Goal: Transaction & Acquisition: Purchase product/service

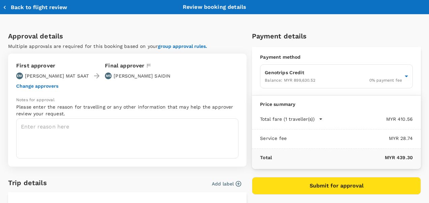
scroll to position [168, 0]
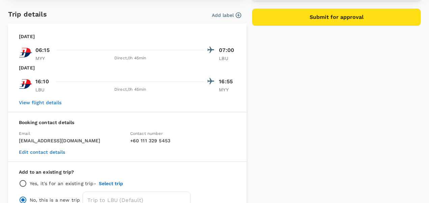
click at [326, 55] on div "Payment details Payment method Genotrips Credit Balance : MYR 899,630.52 0 % pa…" at bounding box center [333, 36] width 174 height 358
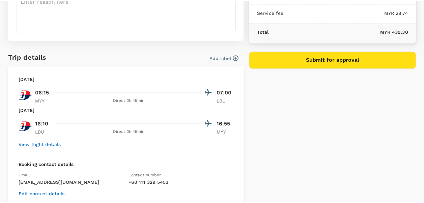
scroll to position [0, 0]
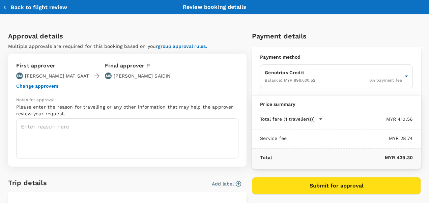
click at [23, 10] on button "Back to flight review" at bounding box center [35, 7] width 64 height 7
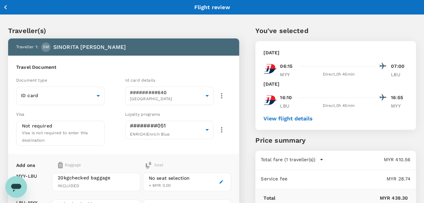
click at [9, 5] on icon "button" at bounding box center [5, 7] width 8 height 8
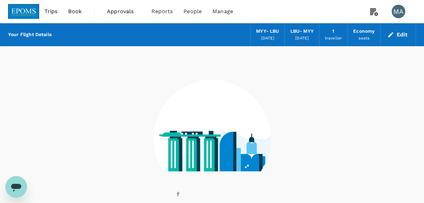
scroll to position [48, 0]
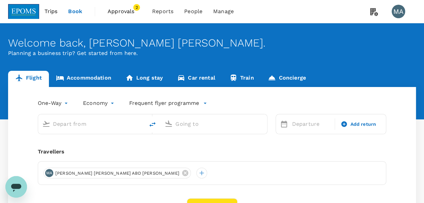
type input "roundtrip"
type input "Miri Intl (MYY)"
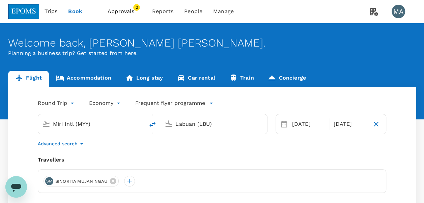
click at [187, 122] on input "Labuan (LBU)" at bounding box center [213, 124] width 77 height 10
click at [219, 124] on input "Labuan (LBU)" at bounding box center [213, 124] width 77 height 10
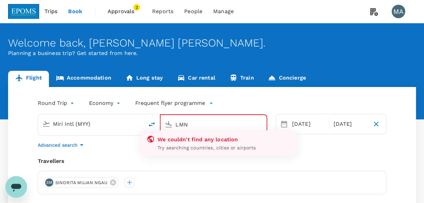
type input "Labuan (LBU)"
click at [375, 123] on icon "button" at bounding box center [375, 124] width 5 height 5
type input "oneway"
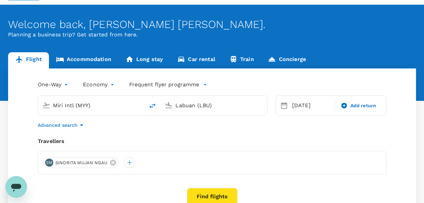
scroll to position [34, 0]
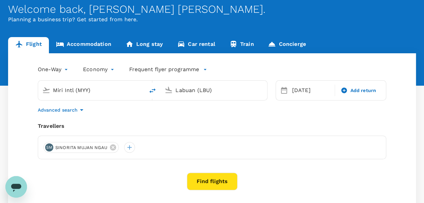
click at [176, 90] on input "Labuan (LBU)" at bounding box center [213, 90] width 77 height 10
click at [204, 92] on input "Labuan (LBU)" at bounding box center [213, 90] width 77 height 10
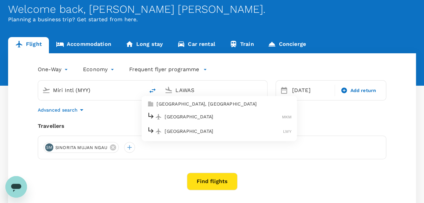
click at [176, 134] on div "Lawas Airport LWY" at bounding box center [219, 131] width 144 height 10
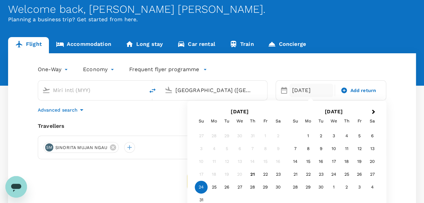
type input "Lawas Airport (LWY)"
click at [162, 121] on div "One-Way oneway Economy economy Frequent flyer programme Miri Intl (MYY) Lawas A…" at bounding box center [211, 151] width 407 height 197
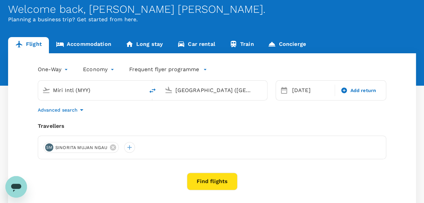
click at [212, 178] on button "Find flights" at bounding box center [212, 182] width 51 height 18
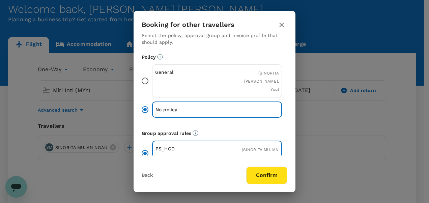
click at [145, 74] on input "General ( SINORITA MUJAN NGAU, You )" at bounding box center [145, 81] width 14 height 14
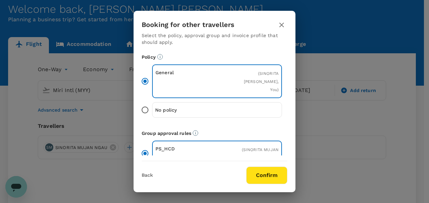
click at [259, 179] on button "Confirm" at bounding box center [266, 175] width 41 height 18
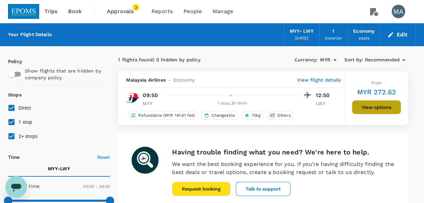
click at [368, 109] on button "View options" at bounding box center [375, 107] width 49 height 14
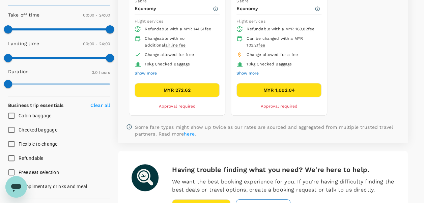
scroll to position [138, 0]
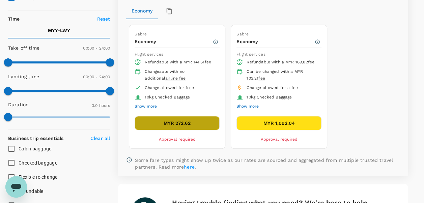
click at [194, 122] on button "MYR 272.62" at bounding box center [176, 123] width 85 height 14
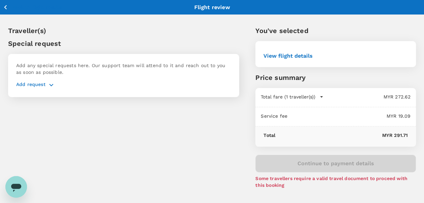
scroll to position [18, 0]
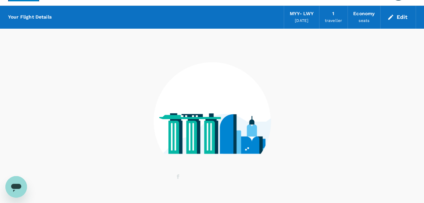
scroll to position [48, 0]
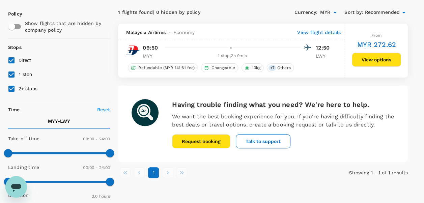
click at [369, 61] on button "View options" at bounding box center [375, 60] width 49 height 14
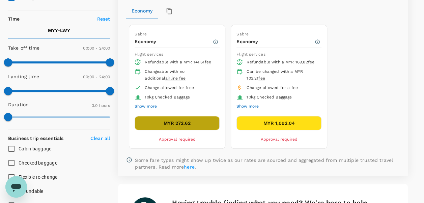
click at [191, 122] on button "MYR 272.62" at bounding box center [176, 123] width 85 height 14
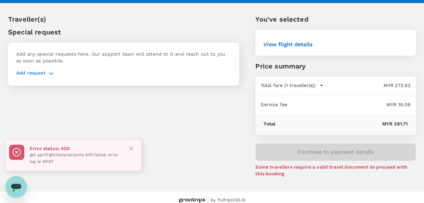
scroll to position [18, 0]
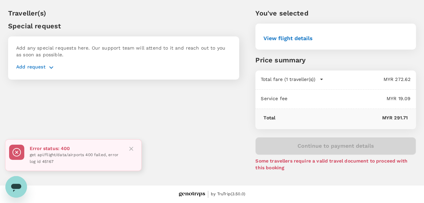
click at [130, 148] on icon "Close" at bounding box center [131, 149] width 4 height 4
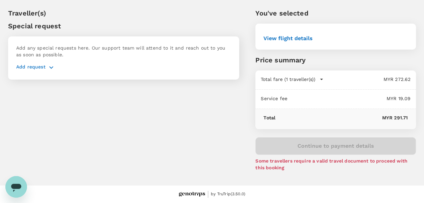
click at [52, 68] on icon "button" at bounding box center [51, 67] width 8 height 8
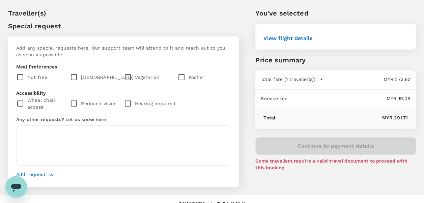
click at [74, 77] on input "checkbox" at bounding box center [75, 77] width 11 height 14
click at [74, 78] on input "checkbox" at bounding box center [75, 77] width 11 height 14
checkbox input "false"
click at [291, 38] on button "View flight details" at bounding box center [287, 38] width 49 height 6
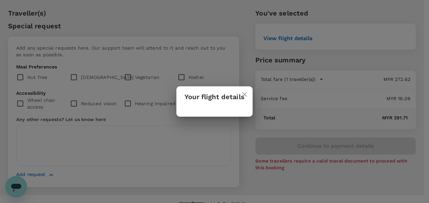
click at [243, 93] on icon "close" at bounding box center [244, 94] width 8 height 8
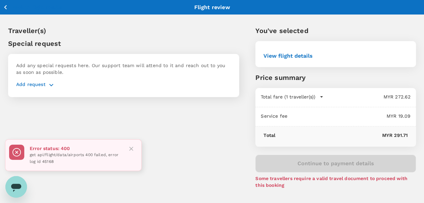
click at [130, 150] on icon "Close" at bounding box center [131, 149] width 4 height 4
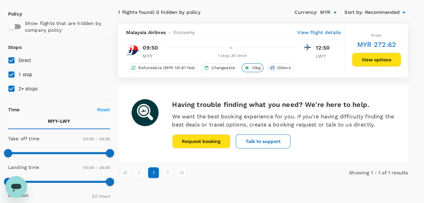
click at [252, 65] on span "10kg" at bounding box center [256, 68] width 14 height 6
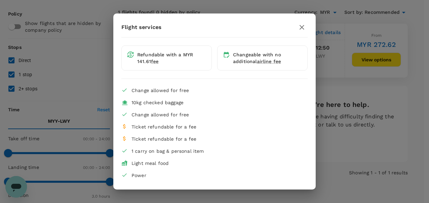
click at [298, 29] on icon "button" at bounding box center [302, 27] width 8 height 8
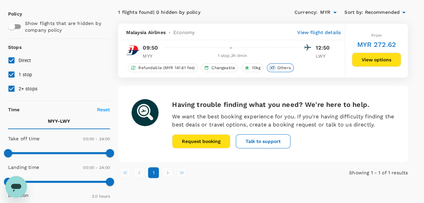
click at [279, 67] on span "Others" at bounding box center [283, 68] width 19 height 6
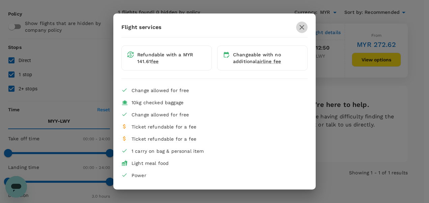
click at [303, 28] on icon "button" at bounding box center [302, 27] width 8 height 8
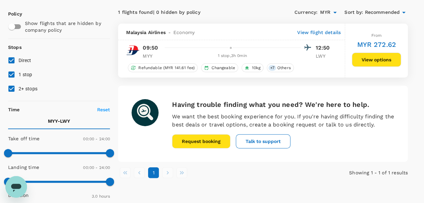
click at [370, 61] on button "View options" at bounding box center [375, 60] width 49 height 14
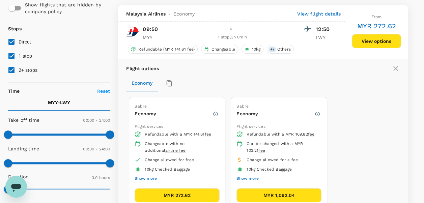
scroll to position [71, 0]
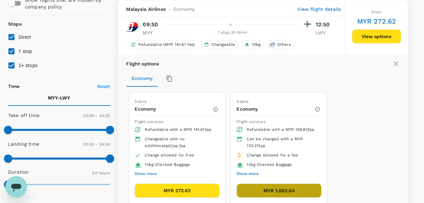
click at [300, 188] on button "MYR 1,092.04" at bounding box center [278, 190] width 85 height 14
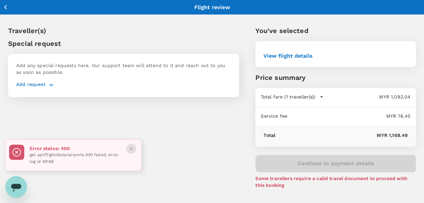
click at [132, 147] on icon "Close" at bounding box center [131, 148] width 7 height 7
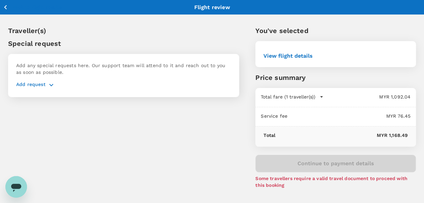
click at [5, 6] on icon "button" at bounding box center [5, 7] width 3 height 4
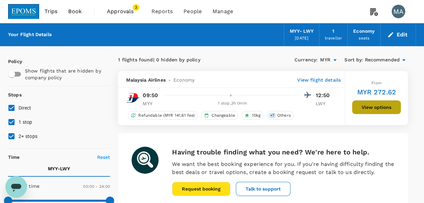
click at [363, 108] on button "View options" at bounding box center [375, 107] width 49 height 14
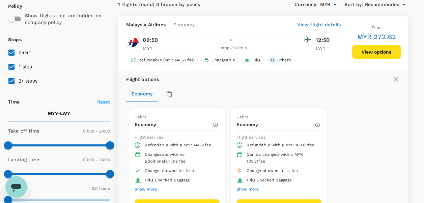
scroll to position [71, 0]
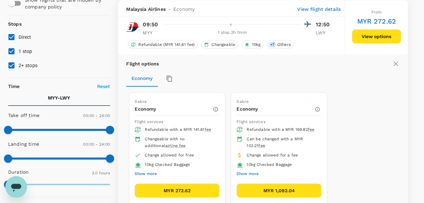
click at [178, 186] on button "MYR 272.62" at bounding box center [176, 190] width 85 height 14
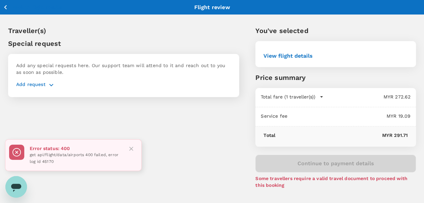
click at [219, 108] on div "Traveller(s) Special request Add any special requests here. Our support team wi…" at bounding box center [115, 101] width 247 height 184
